Goal: Task Accomplishment & Management: Manage account settings

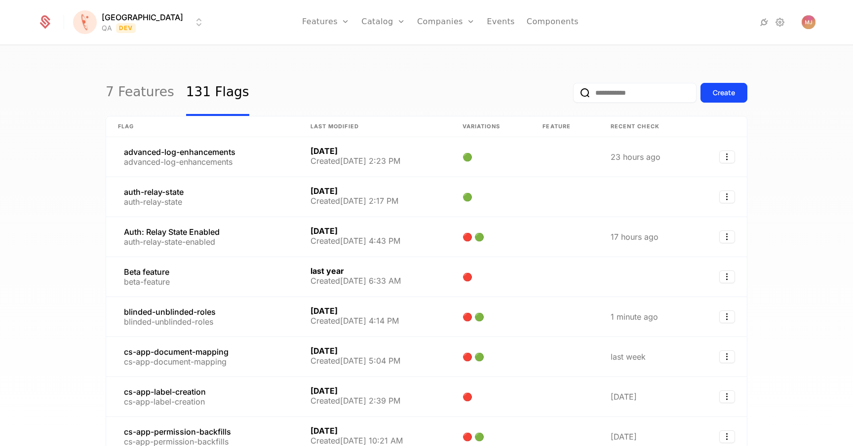
click at [628, 91] on input "email" at bounding box center [634, 93] width 123 height 20
type input "*********"
click at [573, 95] on button "submit" at bounding box center [573, 95] width 0 height 0
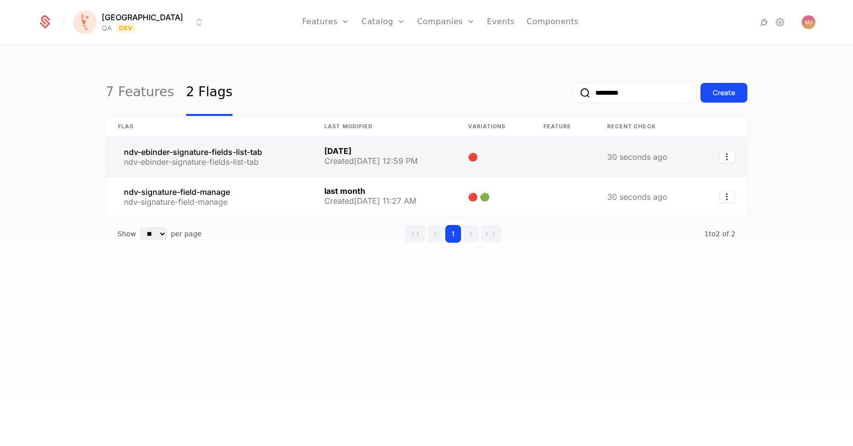
click at [229, 155] on link at bounding box center [209, 157] width 206 height 40
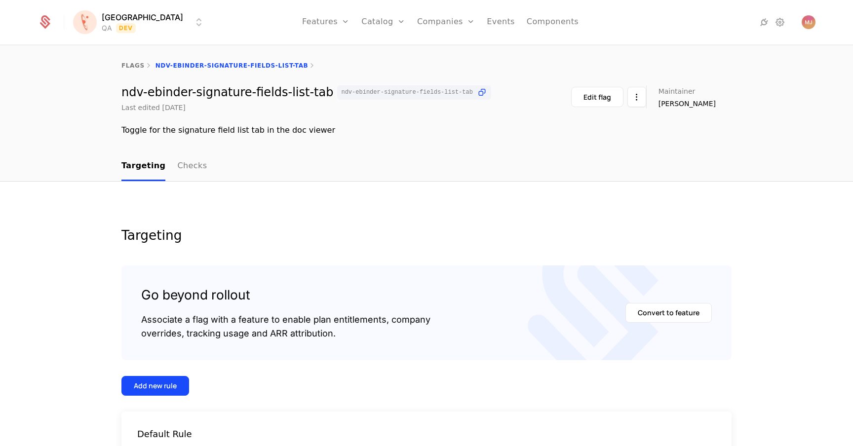
scroll to position [103, 0]
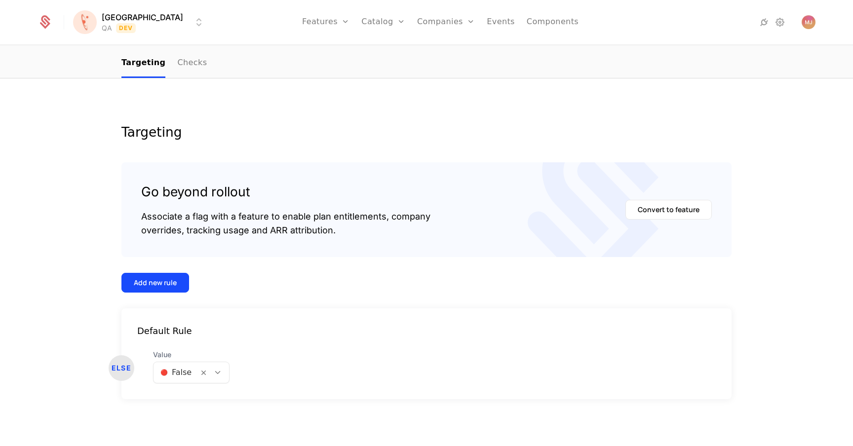
click at [217, 381] on div at bounding box center [214, 373] width 31 height 21
click at [210, 395] on div "🟢 True" at bounding box center [187, 399] width 62 height 10
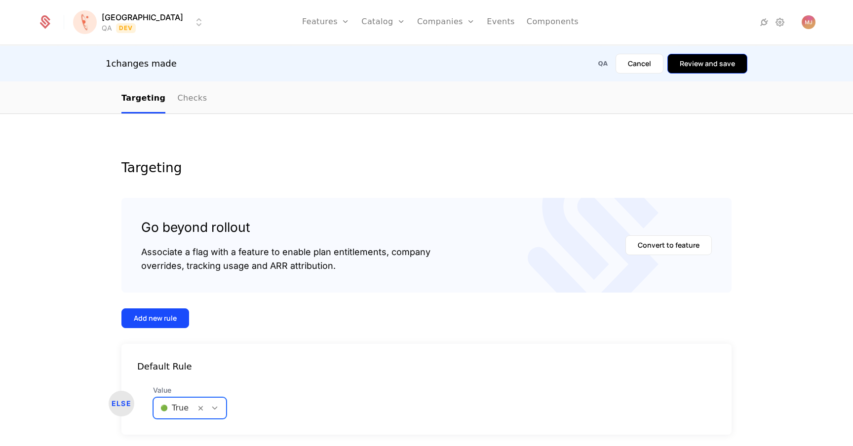
click at [696, 55] on button "Review and save" at bounding box center [708, 64] width 80 height 20
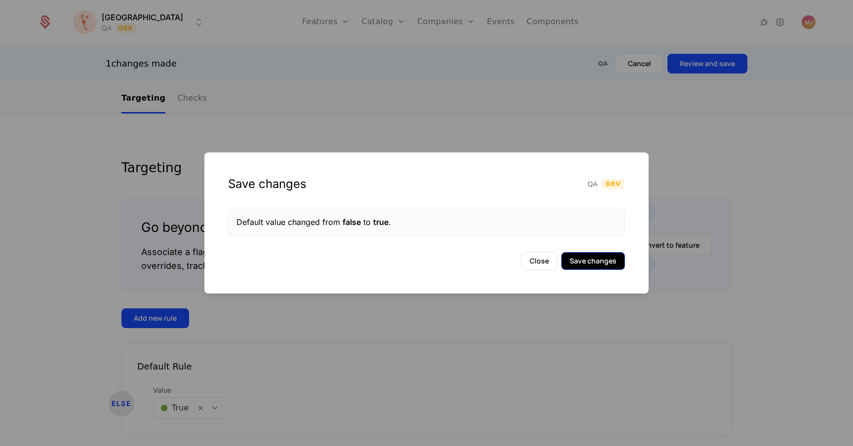
click at [622, 269] on button "Save changes" at bounding box center [594, 261] width 64 height 18
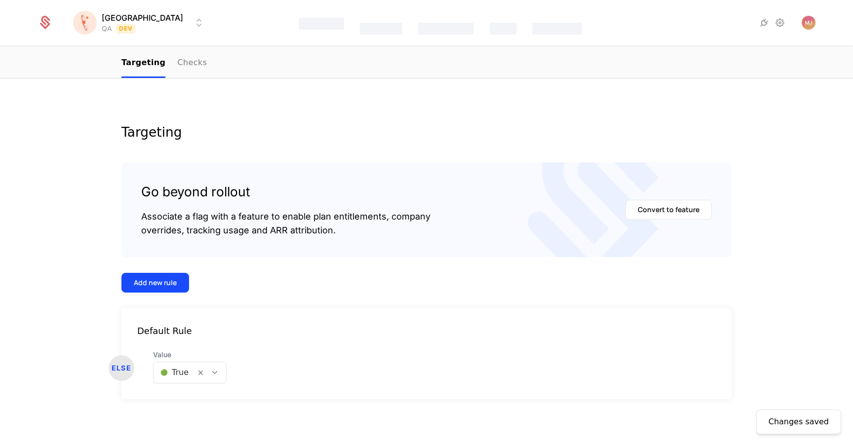
scroll to position [0, 0]
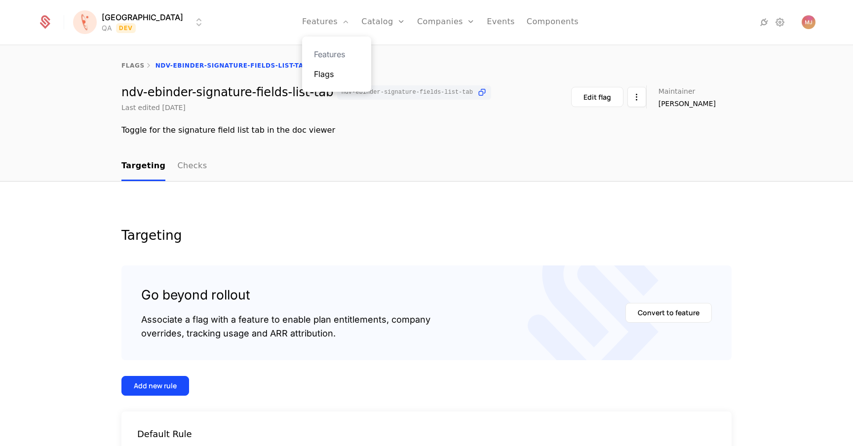
click at [314, 75] on link "Flags" at bounding box center [336, 74] width 45 height 12
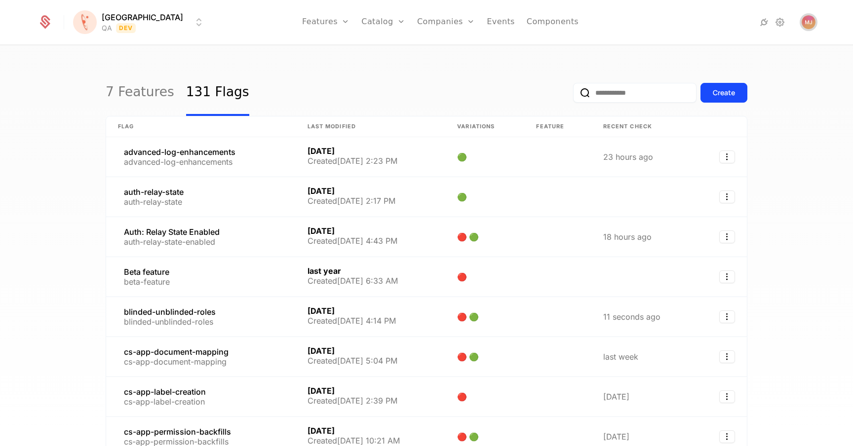
click at [814, 26] on img "Open user button" at bounding box center [809, 22] width 14 height 14
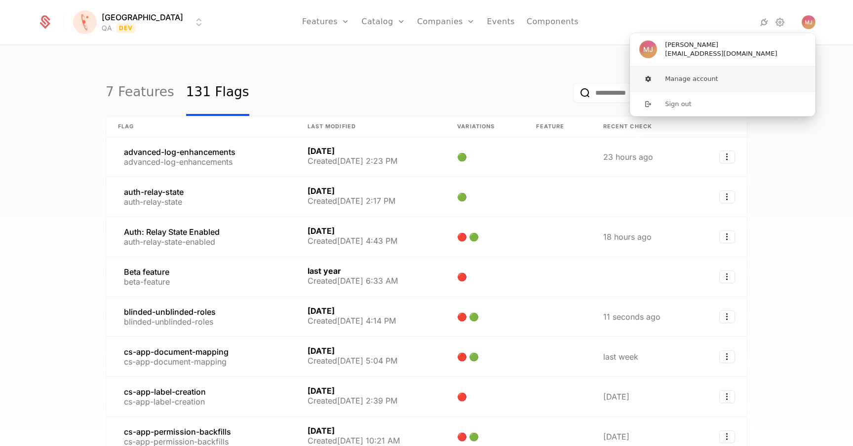
click at [697, 76] on button "Manage account" at bounding box center [723, 79] width 187 height 25
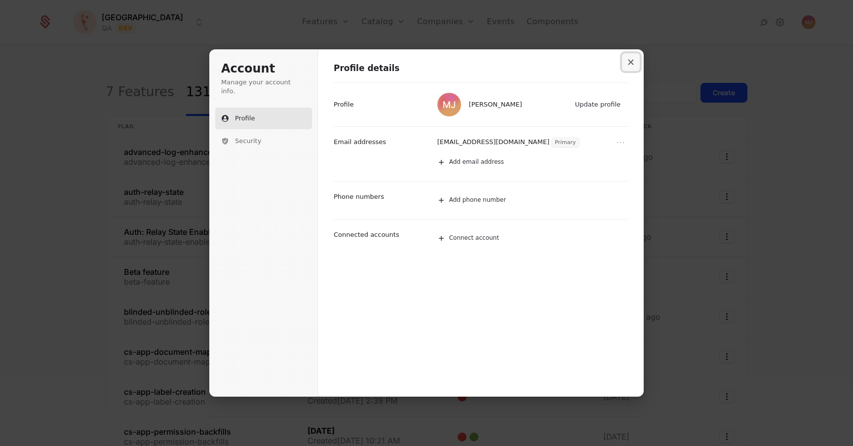
click at [629, 63] on icon "Close modal" at bounding box center [631, 62] width 6 height 6
